Goal: Browse casually

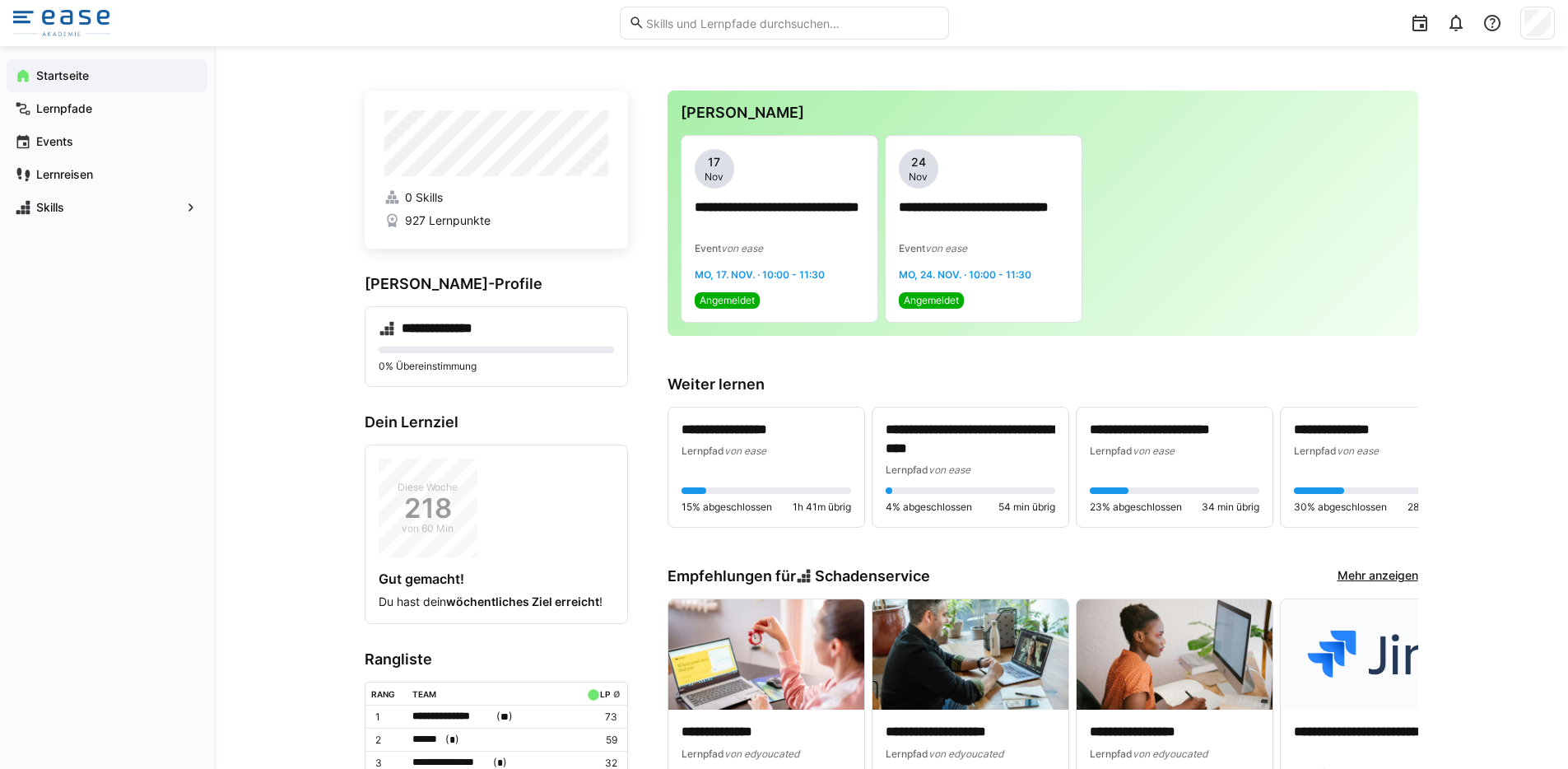
click at [632, 177] on app-home-component "**********" at bounding box center [892, 645] width 1054 height 1110
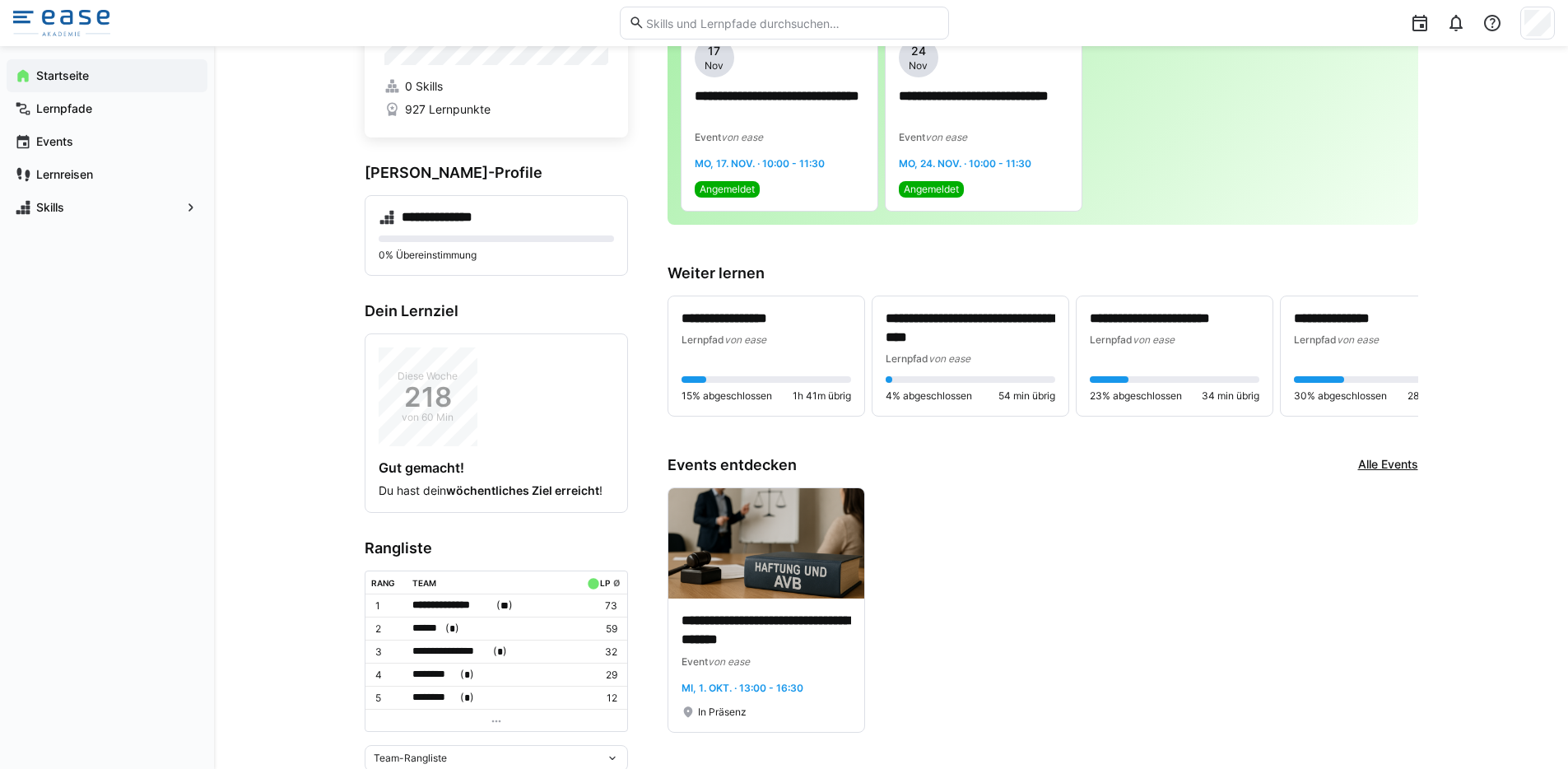
scroll to position [114, 0]
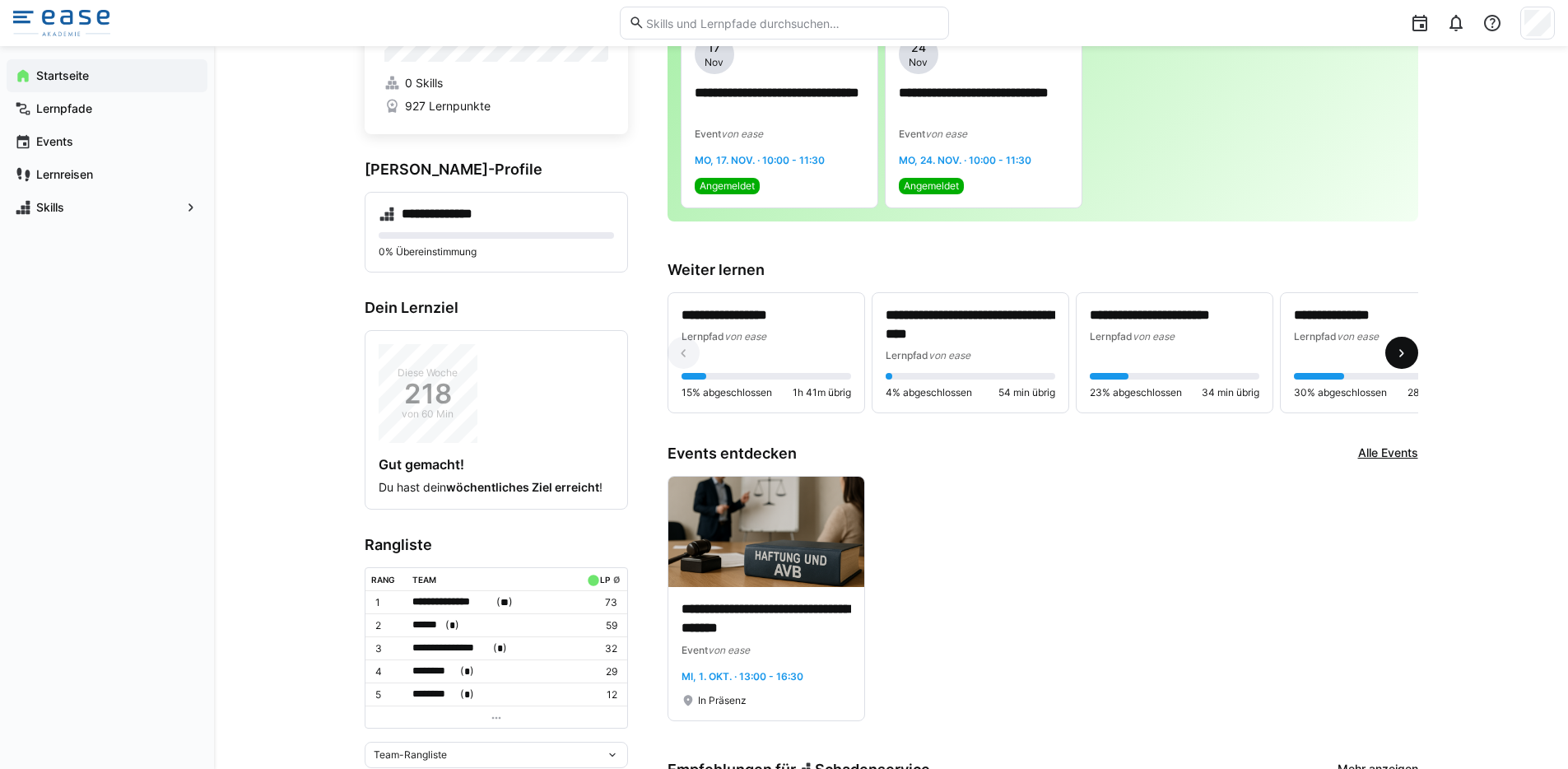
click at [1411, 359] on span at bounding box center [1401, 353] width 33 height 33
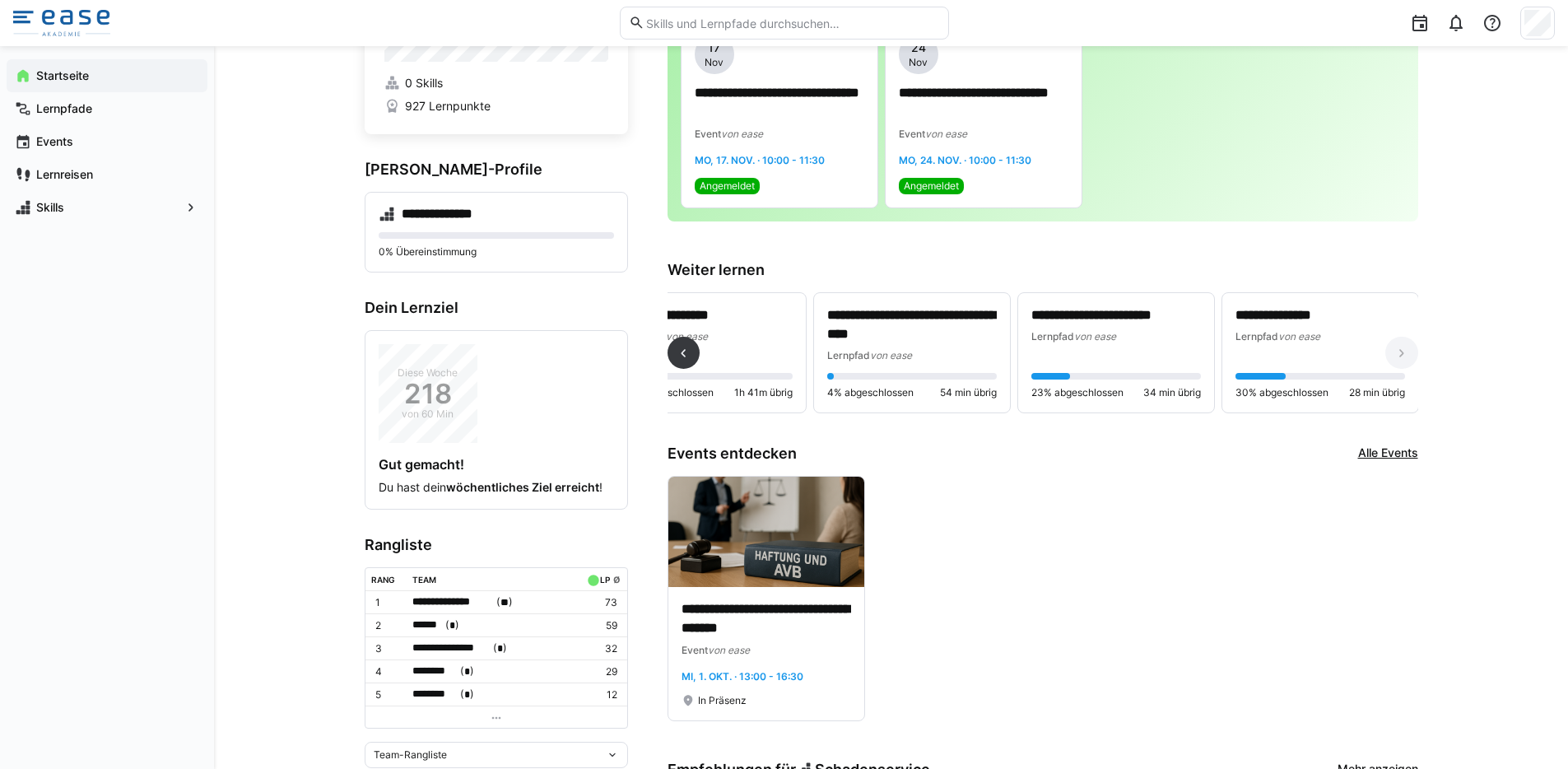
scroll to position [0, 60]
click at [677, 357] on eds-icon at bounding box center [683, 353] width 17 height 17
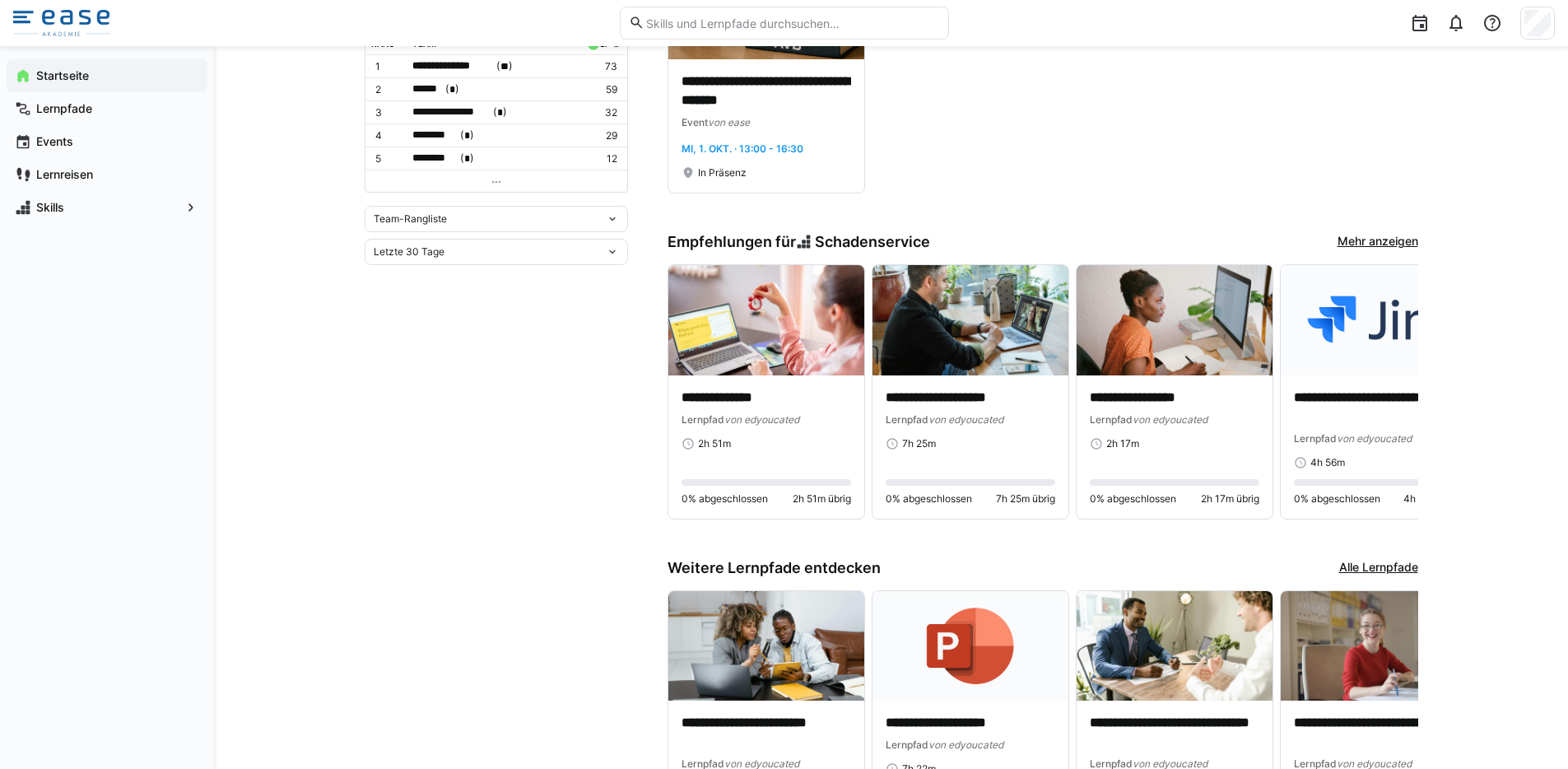
scroll to position [665, 0]
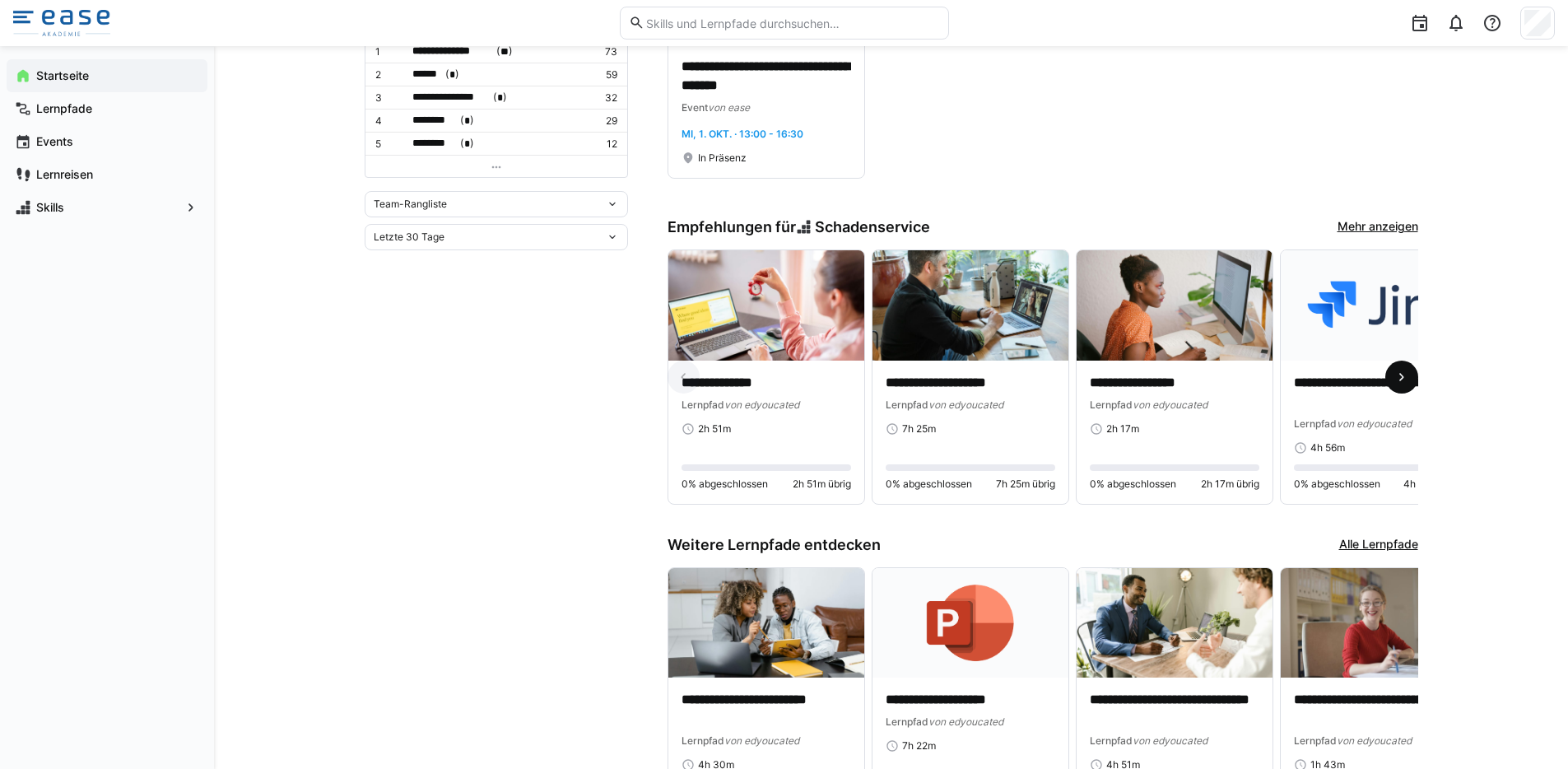
click at [1403, 383] on eds-icon at bounding box center [1402, 377] width 17 height 17
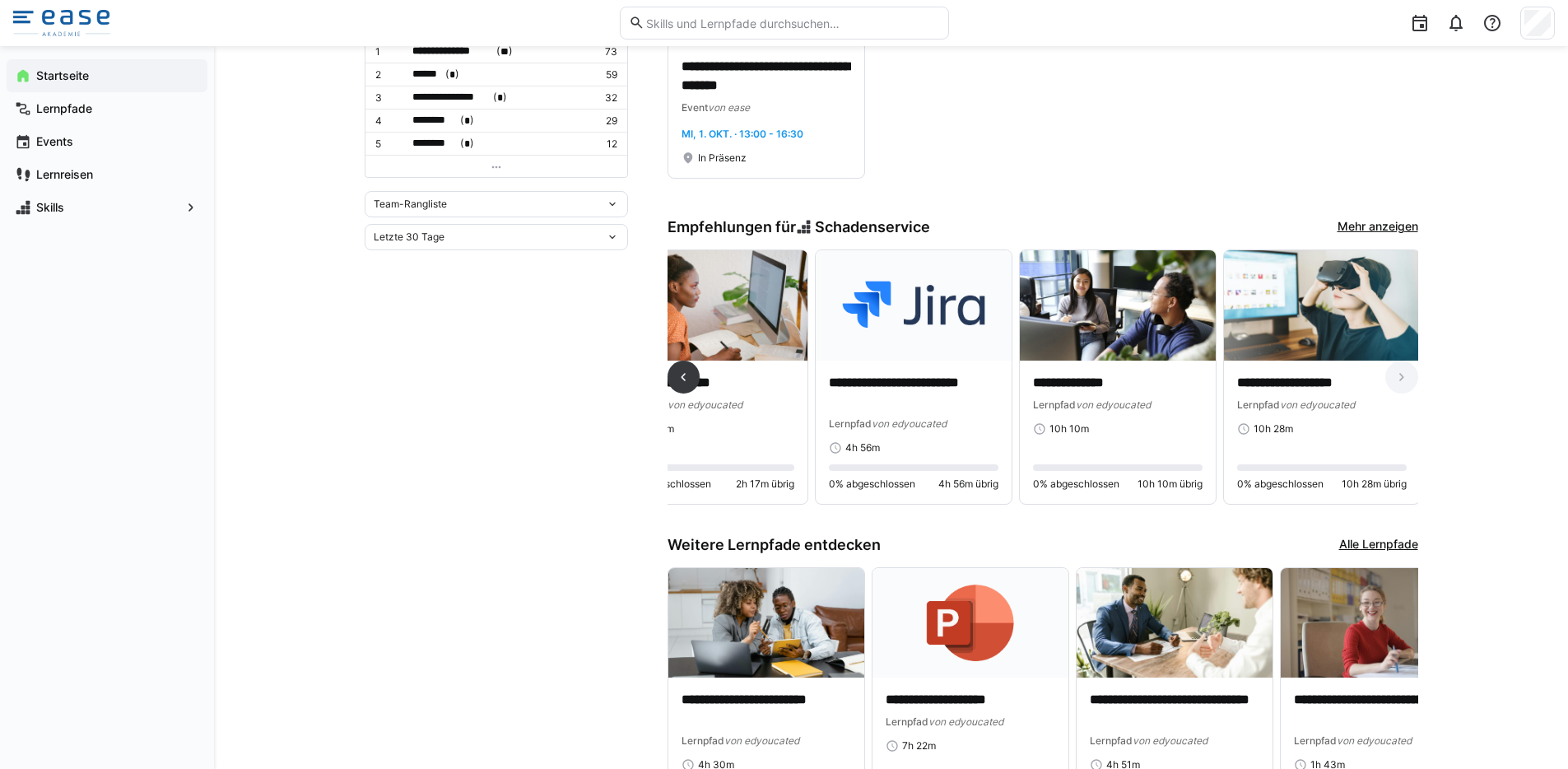
scroll to position [0, 467]
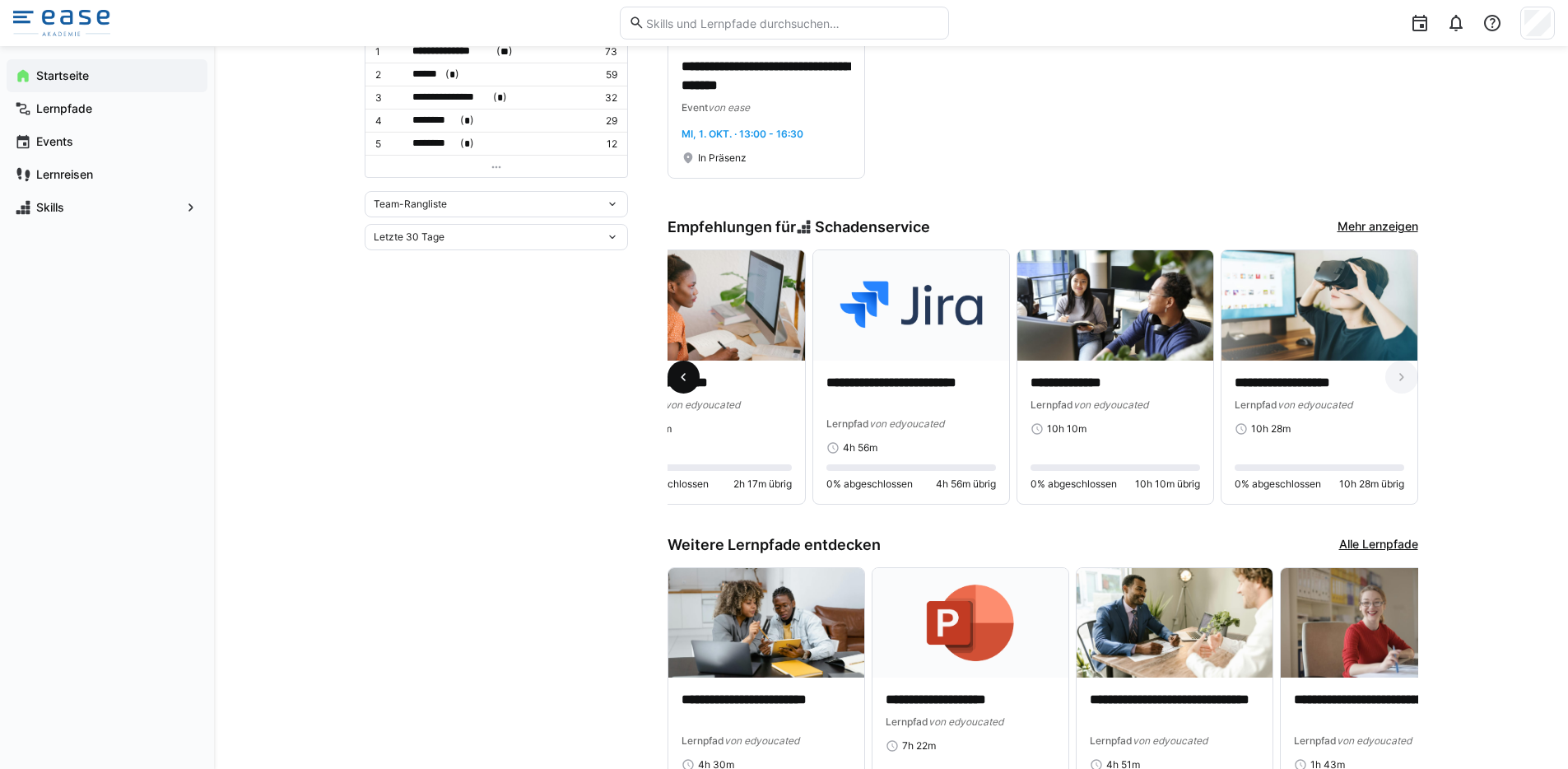
click at [687, 382] on eds-icon at bounding box center [683, 377] width 17 height 17
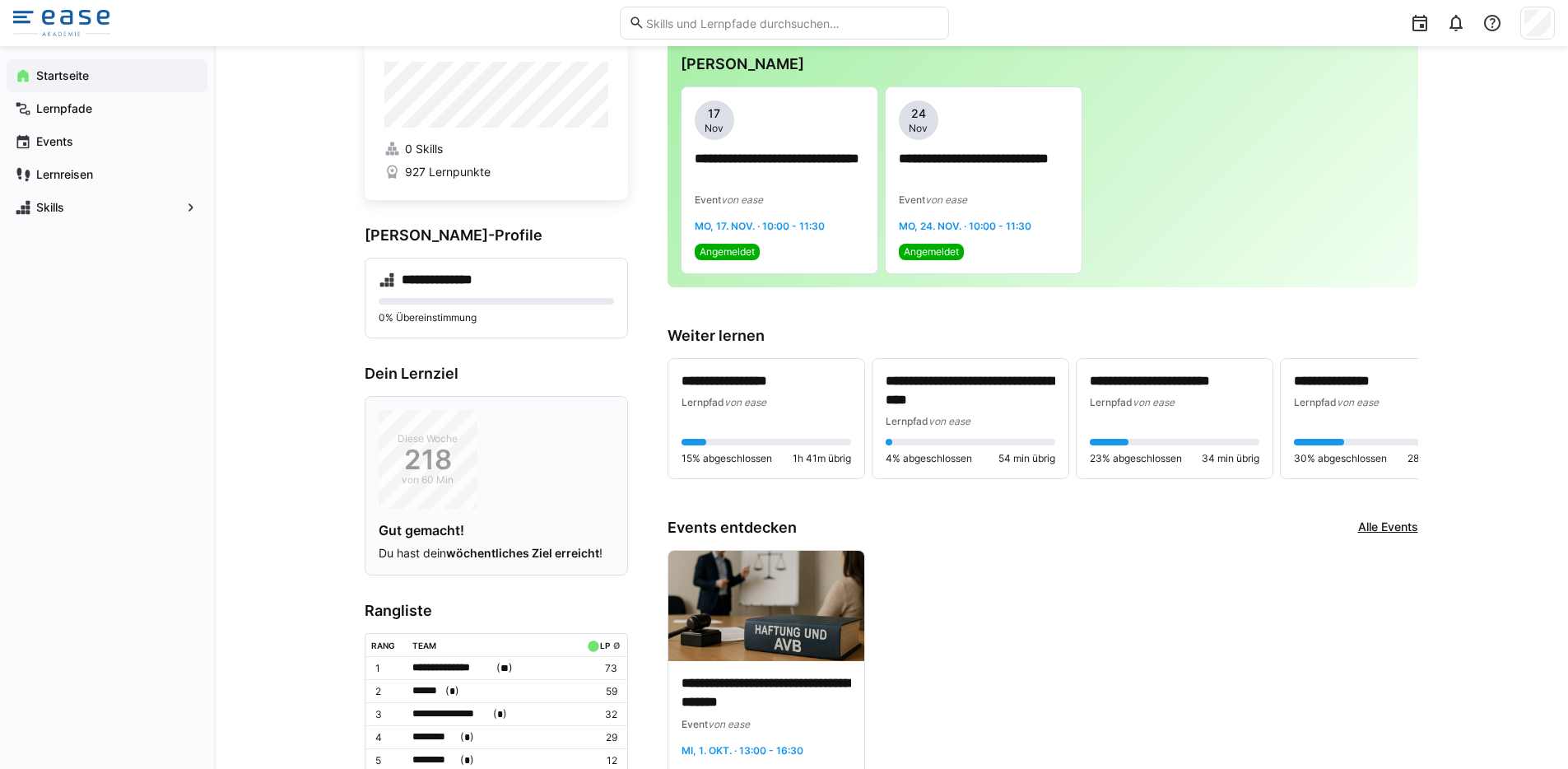
scroll to position [0, 0]
